Goal: Transaction & Acquisition: Purchase product/service

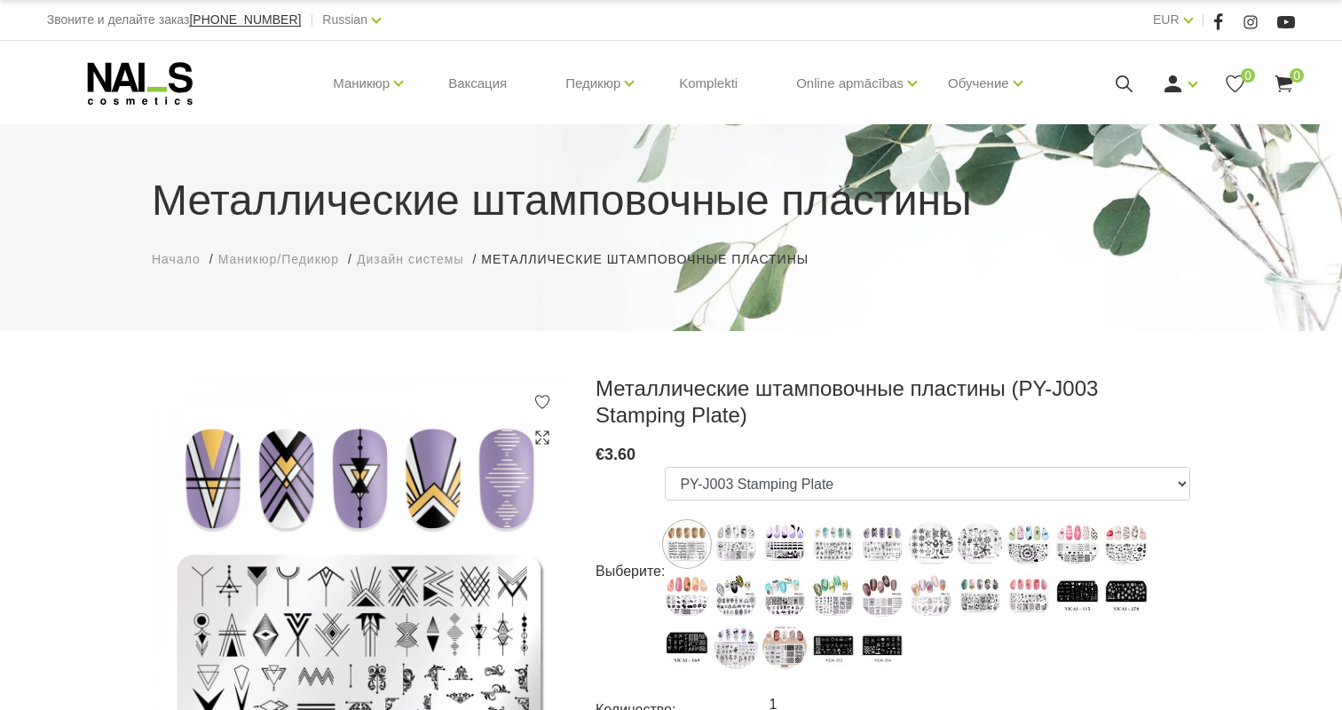
select select "5179"
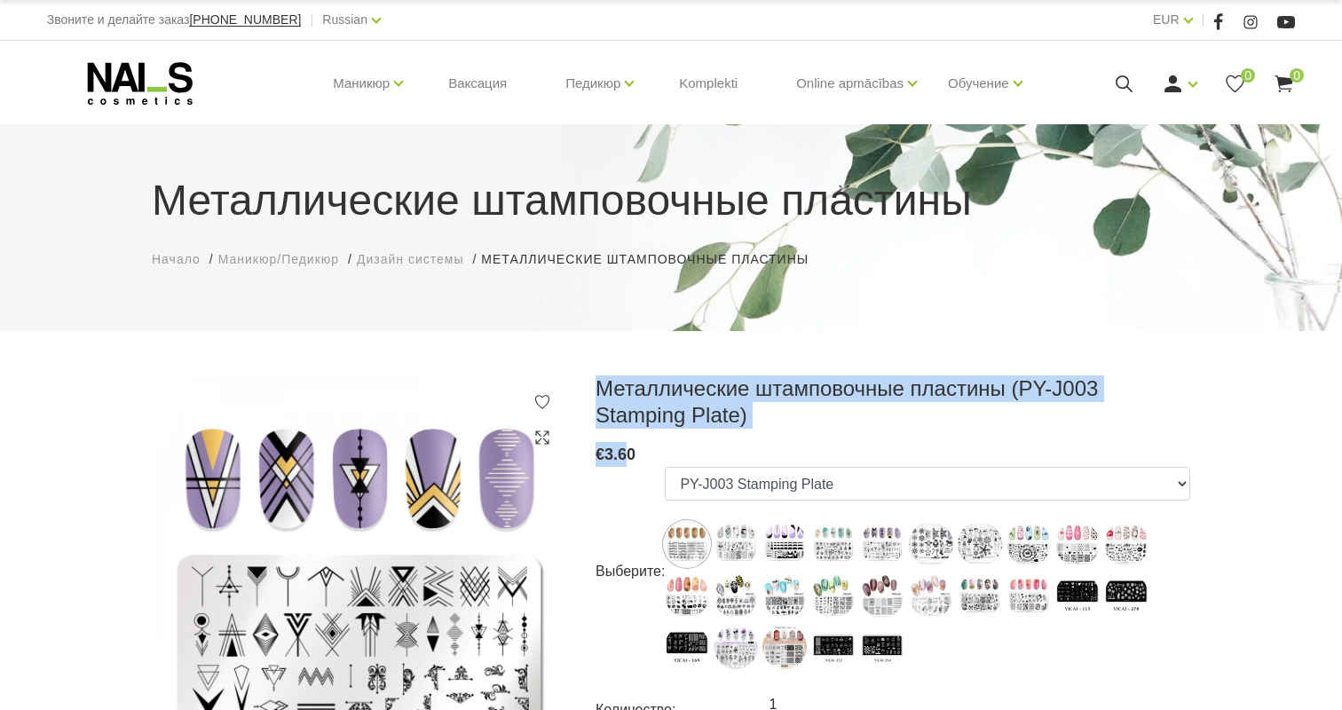
drag, startPoint x: 628, startPoint y: 460, endPoint x: 592, endPoint y: 390, distance: 79.0
click at [592, 390] on div "Металлические штамповочные пластины (PY-J003 Stamping Plate) € 3.60 Выберите: P…" at bounding box center [892, 643] width 621 height 537
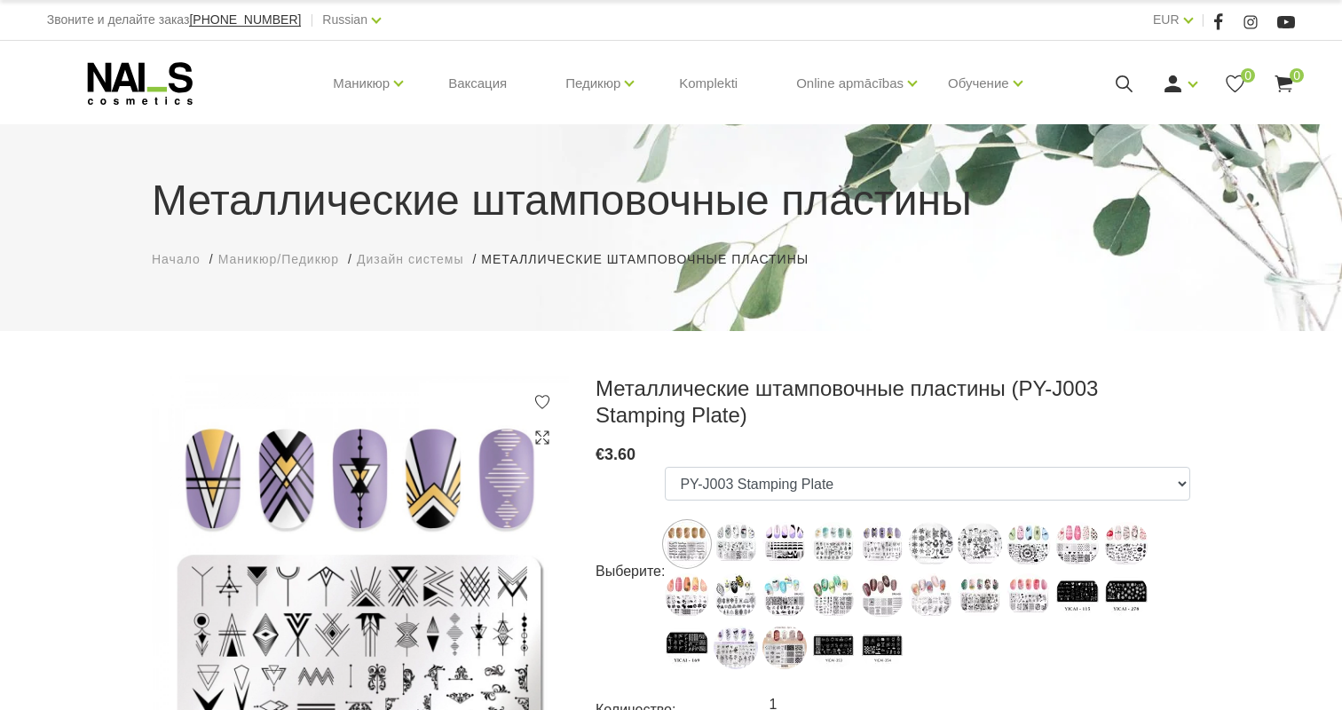
click at [604, 386] on h3 "Металлические штамповочные пластины (PY-J003 Stamping Plate)" at bounding box center [893, 401] width 595 height 53
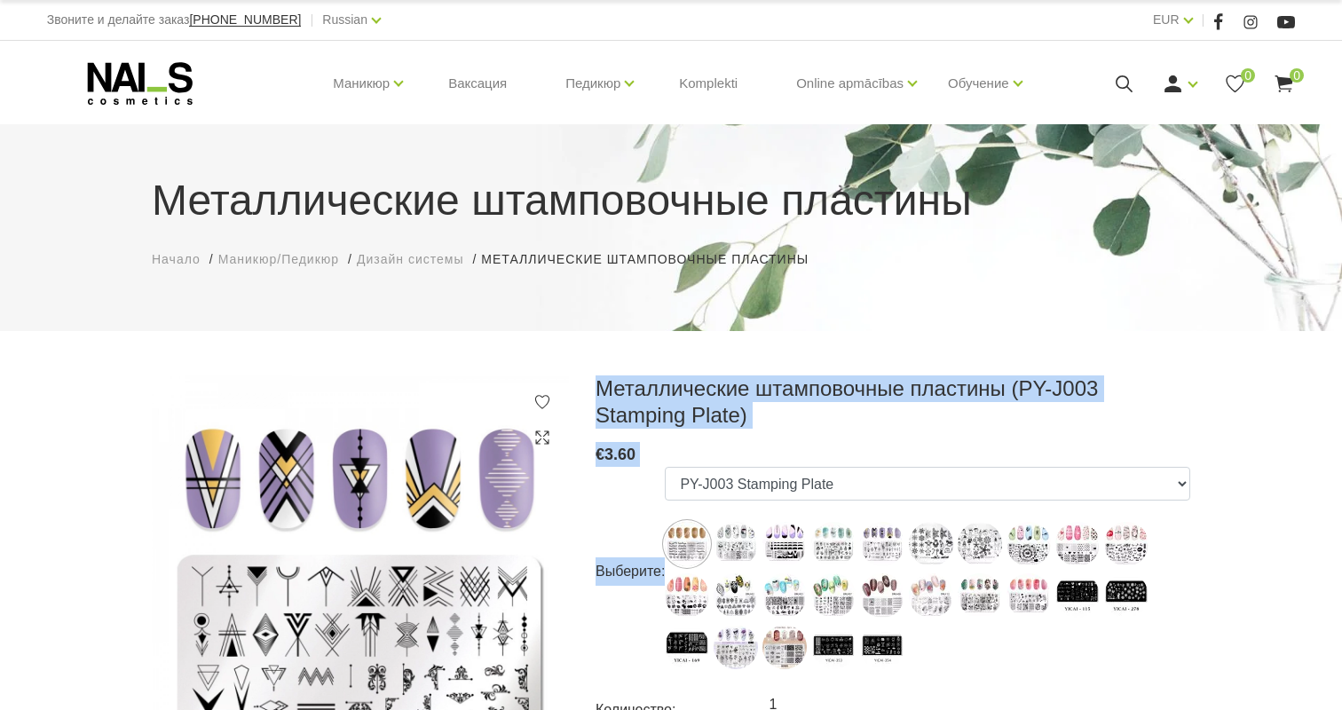
drag, startPoint x: 610, startPoint y: 393, endPoint x: 677, endPoint y: 486, distance: 114.3
click at [677, 486] on div "Металлические штамповочные пластины (PY-J003 Stamping Plate) € 3.60 Выберите: P…" at bounding box center [893, 643] width 595 height 537
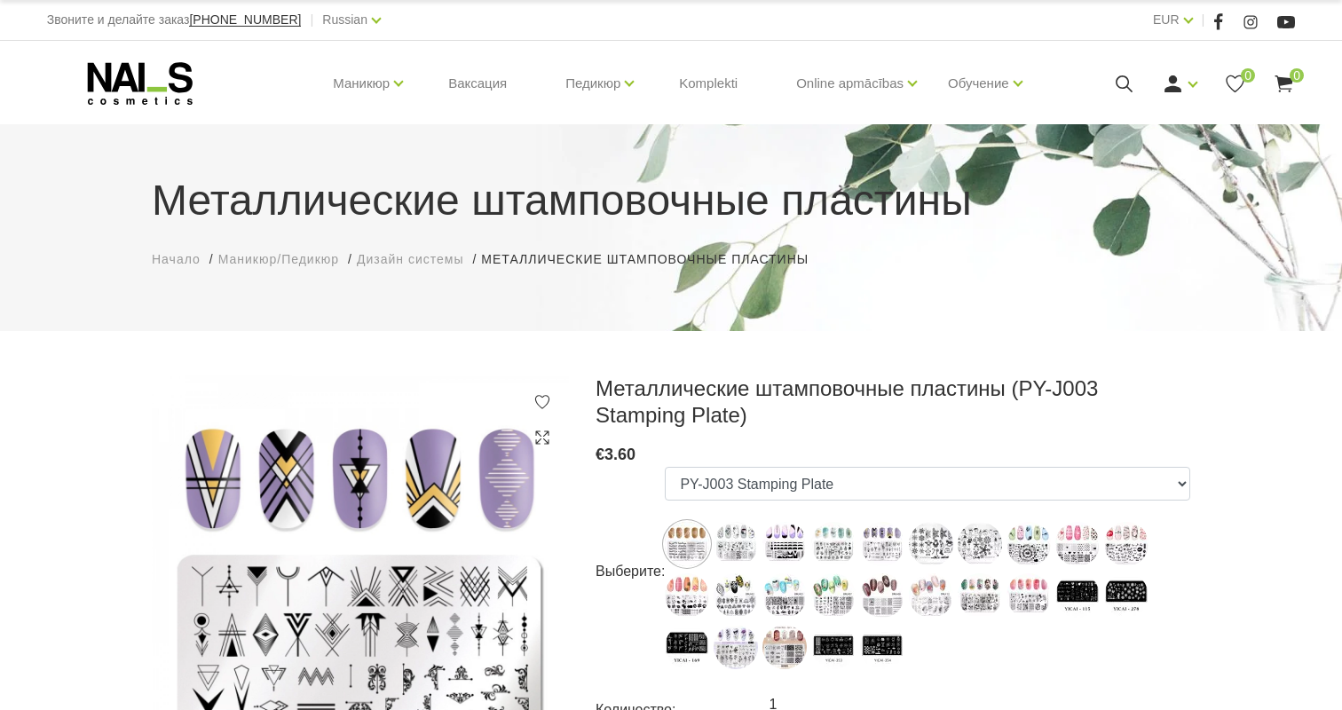
click at [658, 481] on div "Выберите: PY-J004 Stamping Plate PY-J028 Stamping Plate PY-J026 Stamping Plate …" at bounding box center [893, 571] width 595 height 209
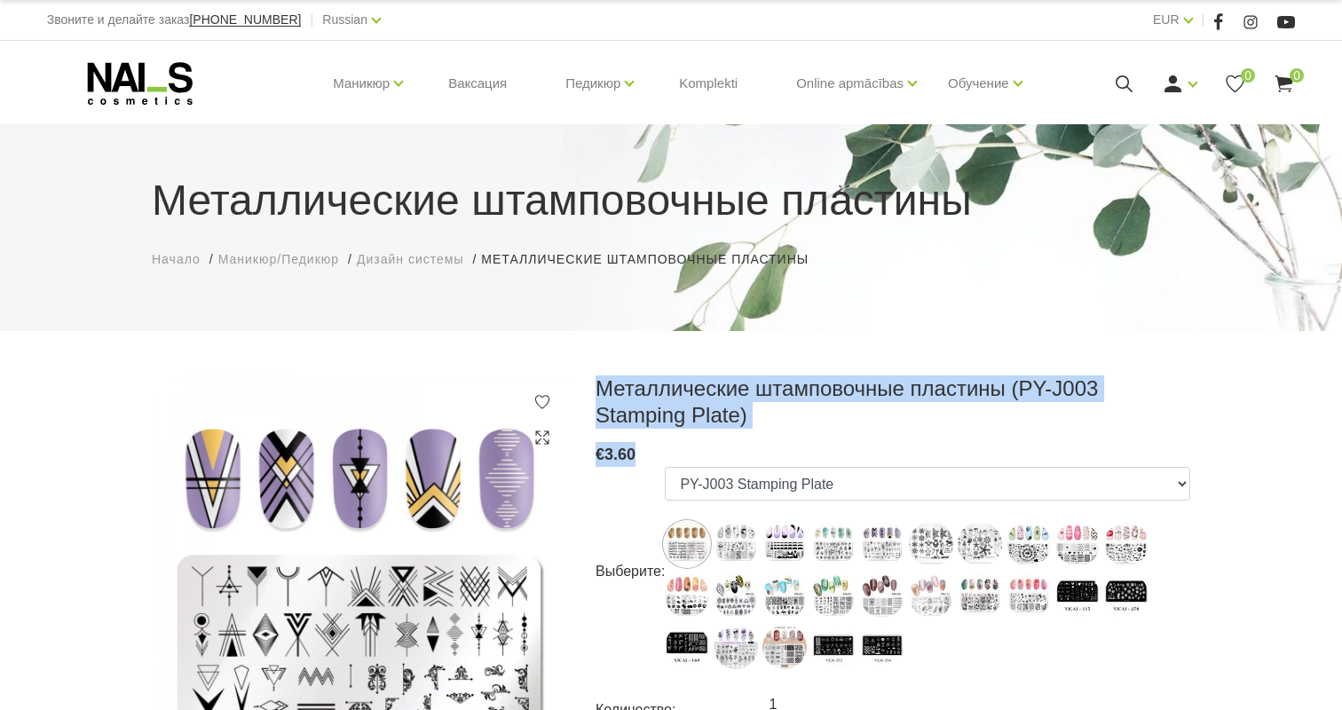
drag, startPoint x: 653, startPoint y: 458, endPoint x: 608, endPoint y: 367, distance: 101.2
click at [608, 367] on div "Металлические штамповочные пластины Начало Маникюр/Педикюр Дизайн системы Метал…" at bounding box center [671, 606] width 1342 height 1213
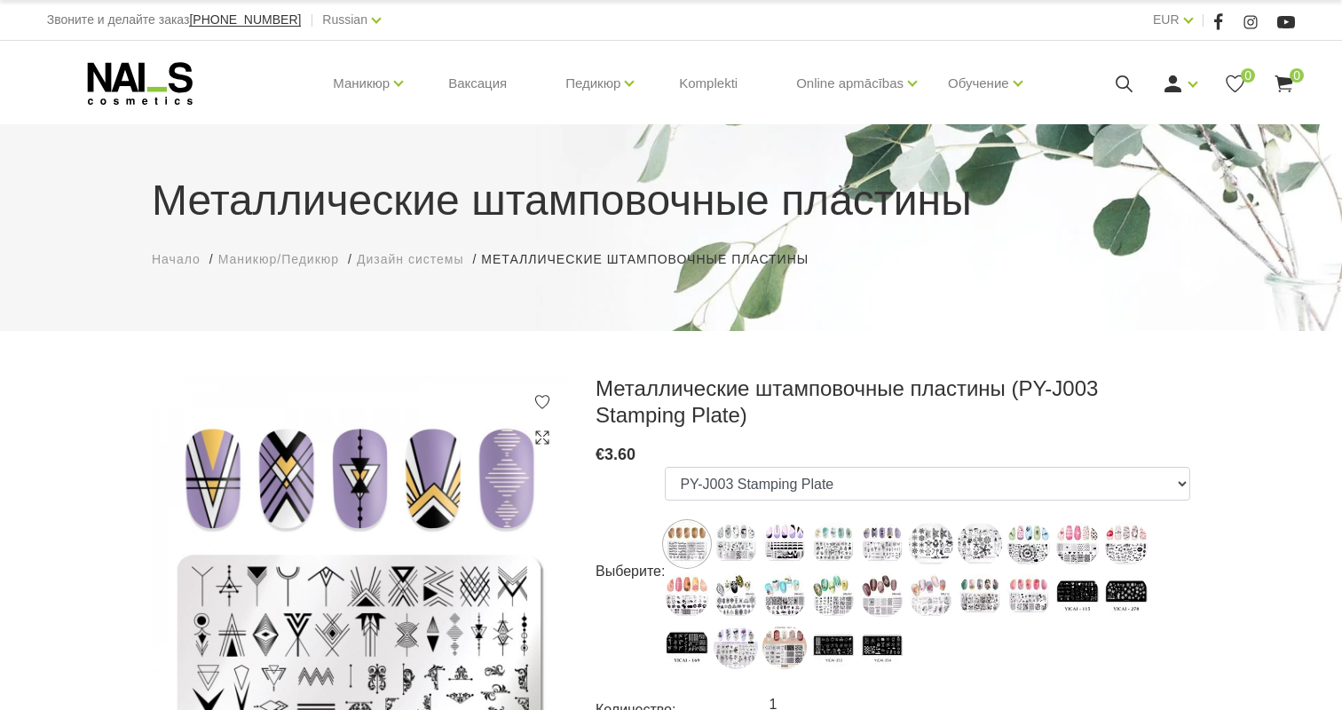
drag, startPoint x: 608, startPoint y: 367, endPoint x: 547, endPoint y: 260, distance: 123.6
click at [608, 367] on div "Металлические штамповочные пластины Начало Маникюр/Педикюр Дизайн системы Метал…" at bounding box center [671, 606] width 1342 height 1213
